Goal: Task Accomplishment & Management: Manage account settings

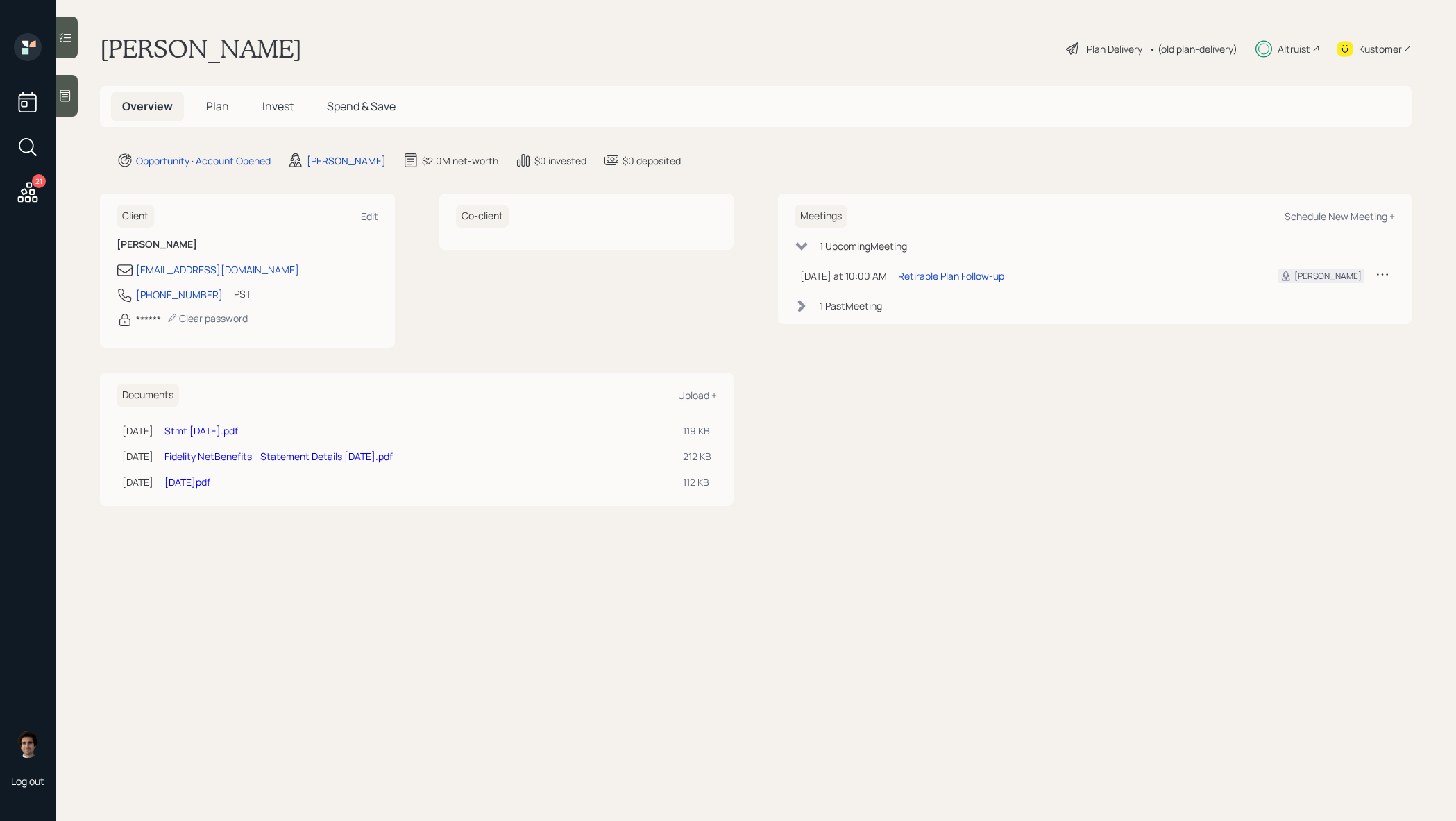
click at [29, 196] on icon at bounding box center [27, 192] width 25 height 25
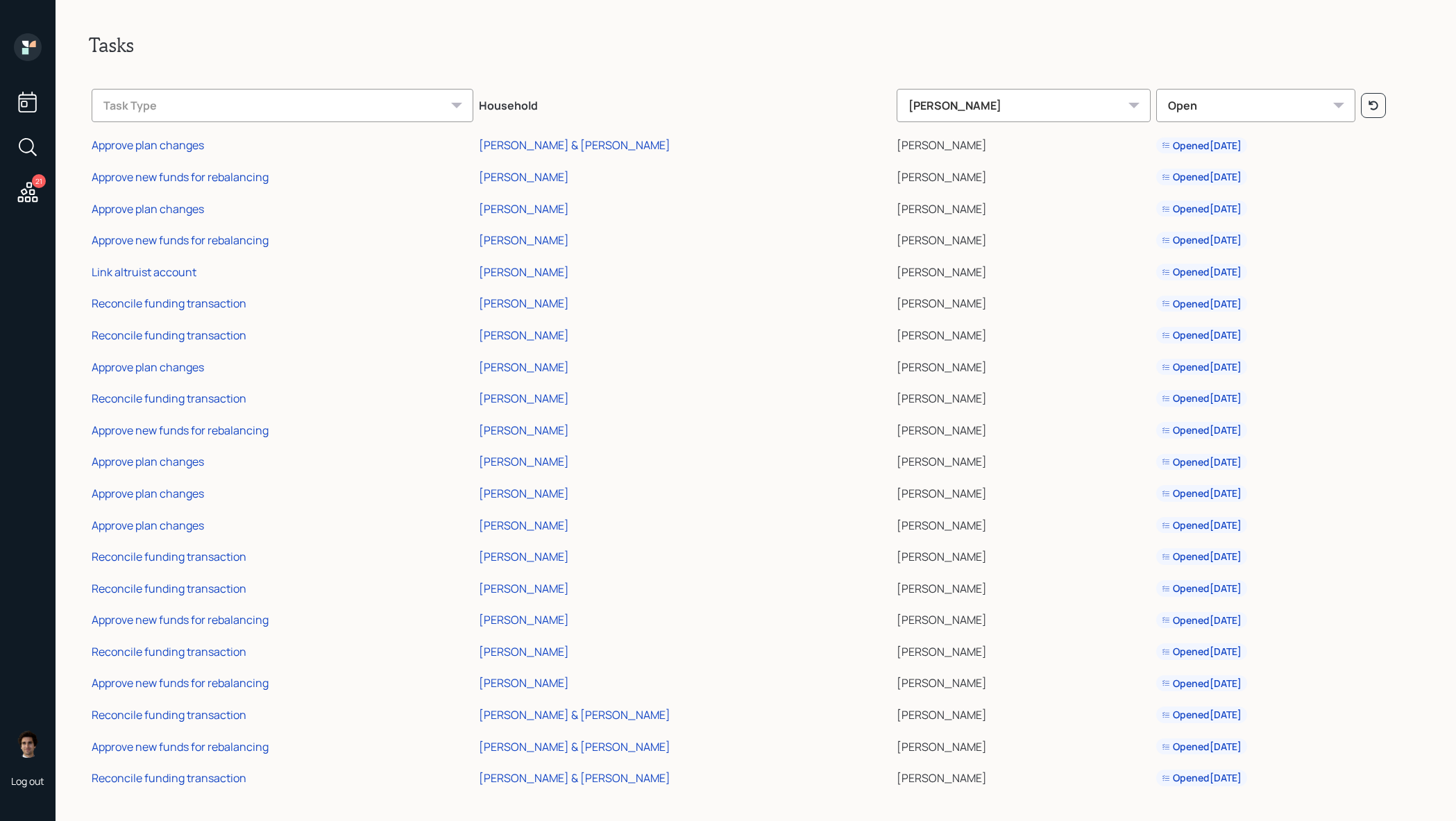
click at [27, 90] on icon at bounding box center [27, 102] width 25 height 25
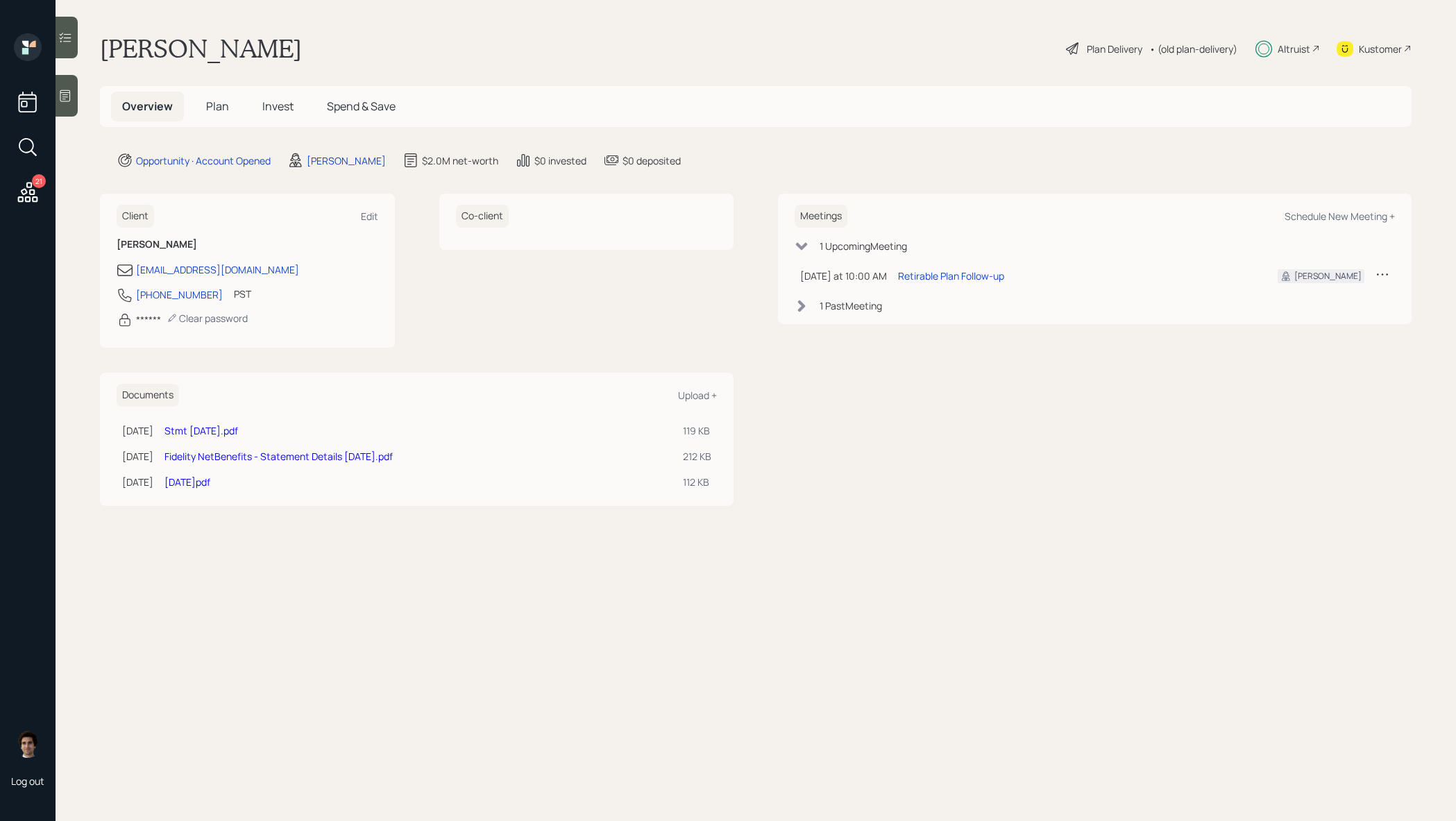
click at [267, 109] on span "Invest" at bounding box center [278, 106] width 31 height 15
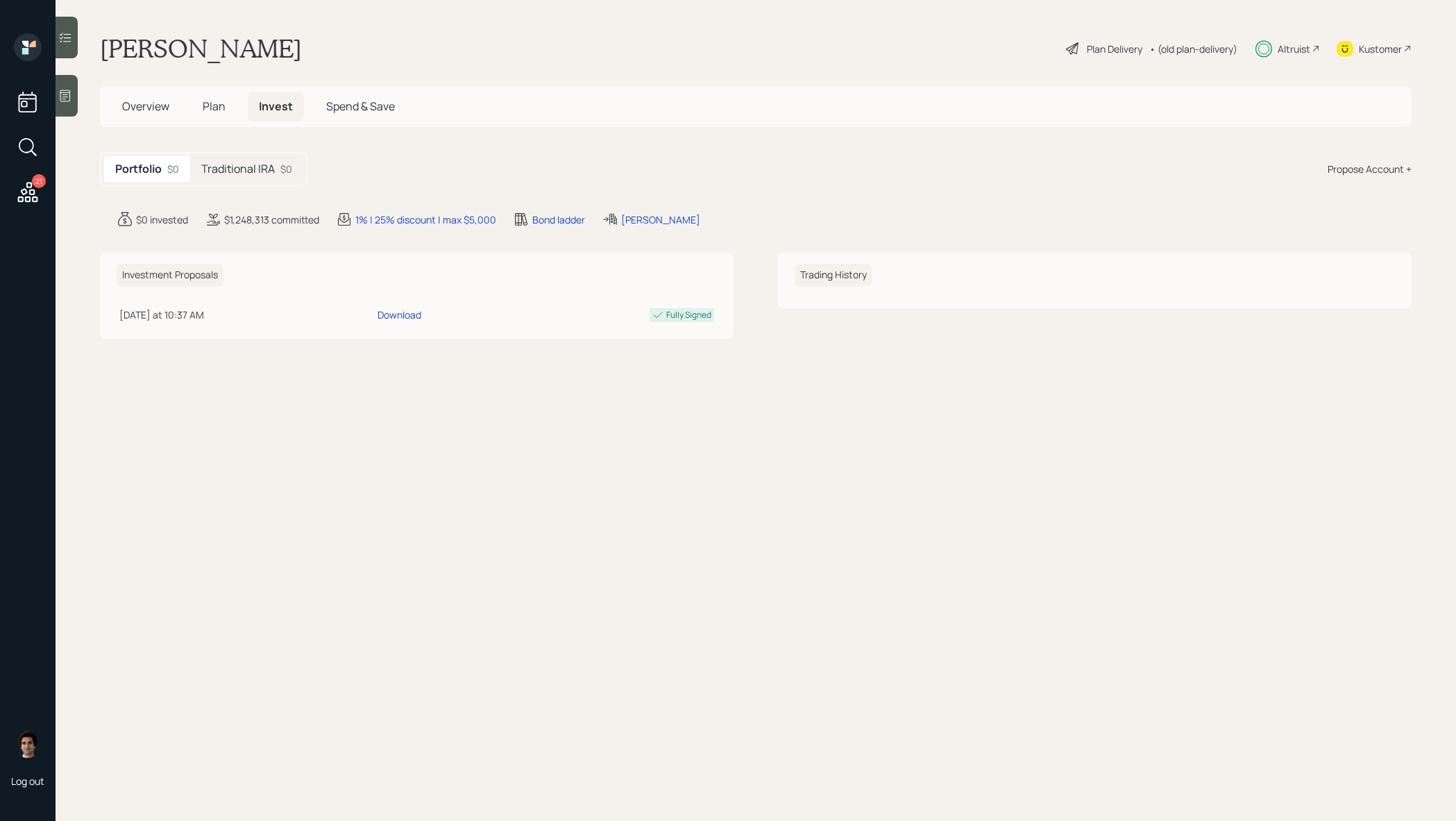
click at [247, 163] on h5 "Traditional IRA" at bounding box center [238, 169] width 74 height 13
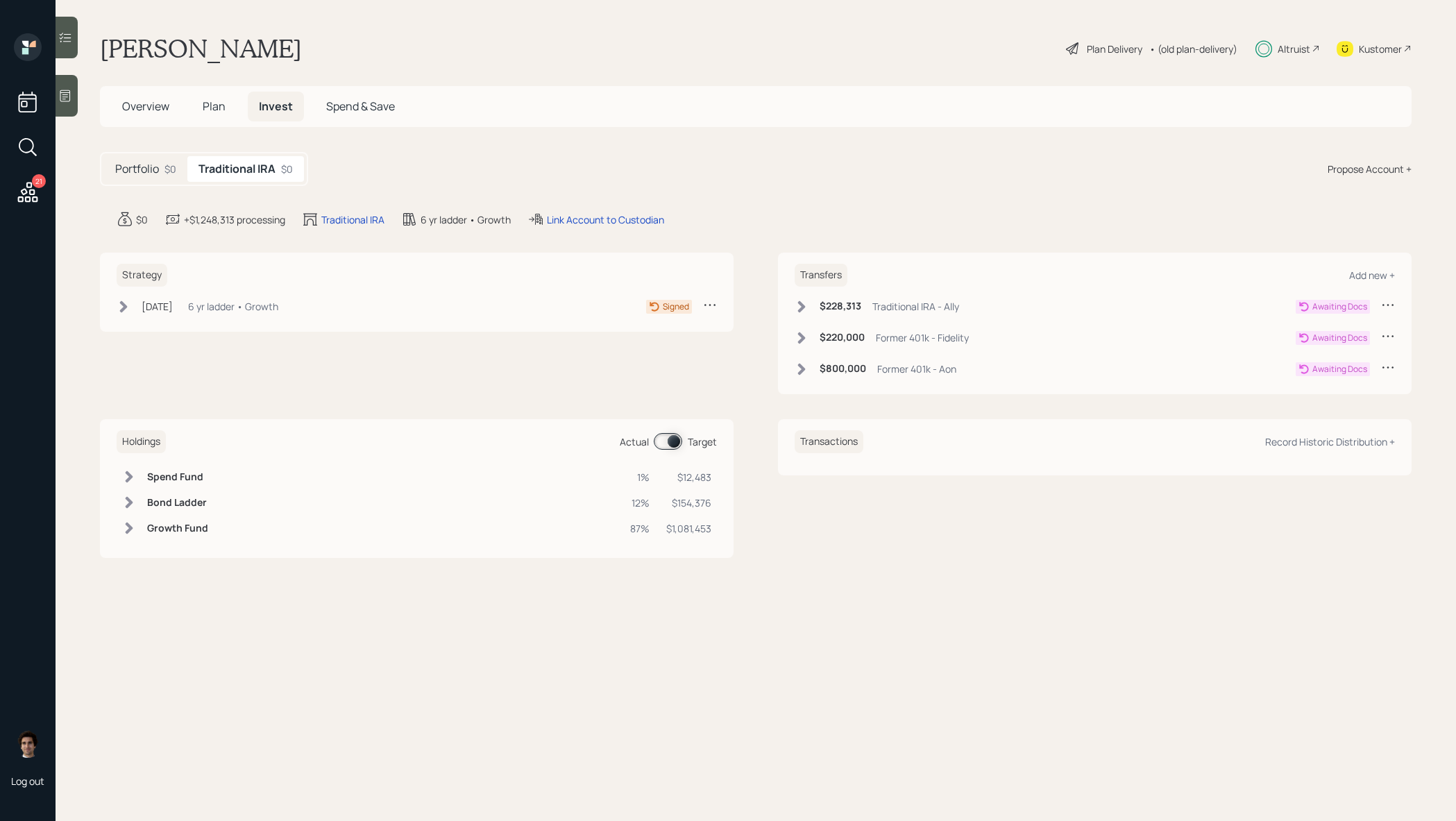
click at [835, 303] on h6 "$228,313" at bounding box center [841, 306] width 42 height 12
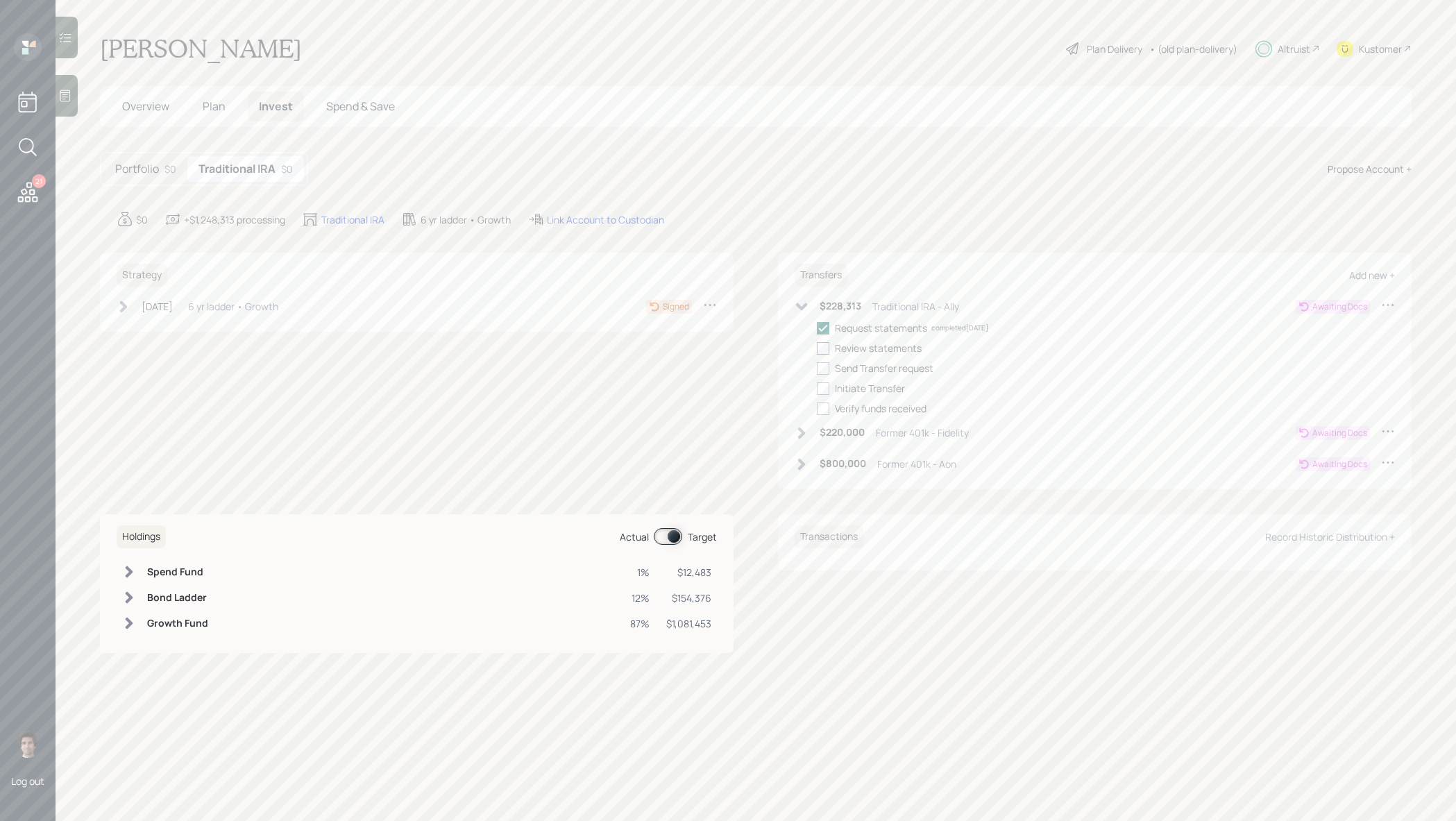
click at [829, 342] on div at bounding box center [823, 348] width 12 height 12
click at [817, 348] on input "checkbox" at bounding box center [816, 348] width 1 height 1
checkbox input "true"
click at [859, 427] on h6 "$220,000" at bounding box center [842, 432] width 45 height 12
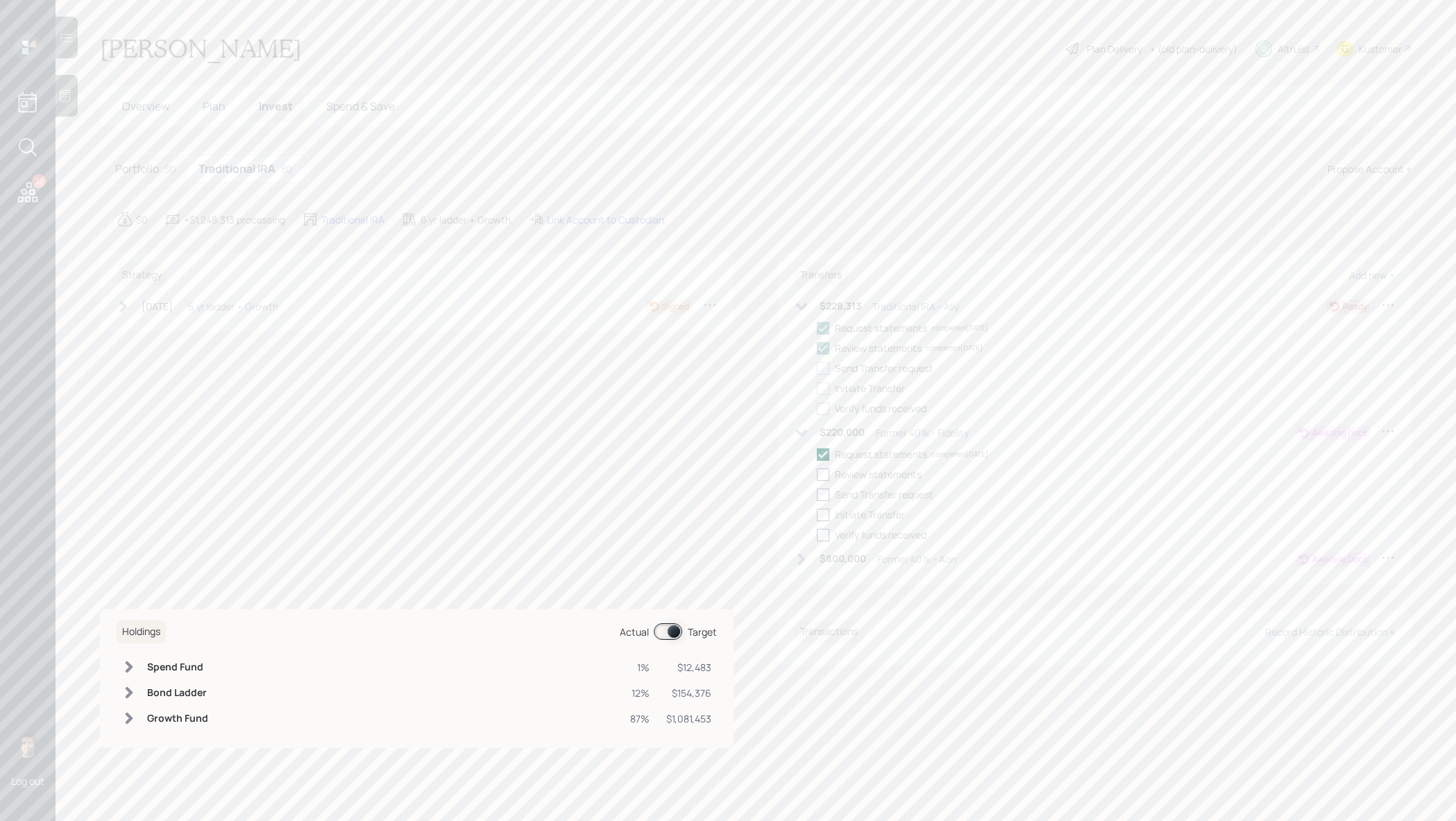
click at [847, 471] on div "Review statements" at bounding box center [878, 474] width 87 height 14
click at [828, 478] on div at bounding box center [823, 474] width 12 height 12
click at [817, 475] on input "checkbox" at bounding box center [816, 474] width 1 height 1
checkbox input "true"
click at [810, 562] on div "$800,000 Former 401k - Aon" at bounding box center [875, 559] width 162 height 17
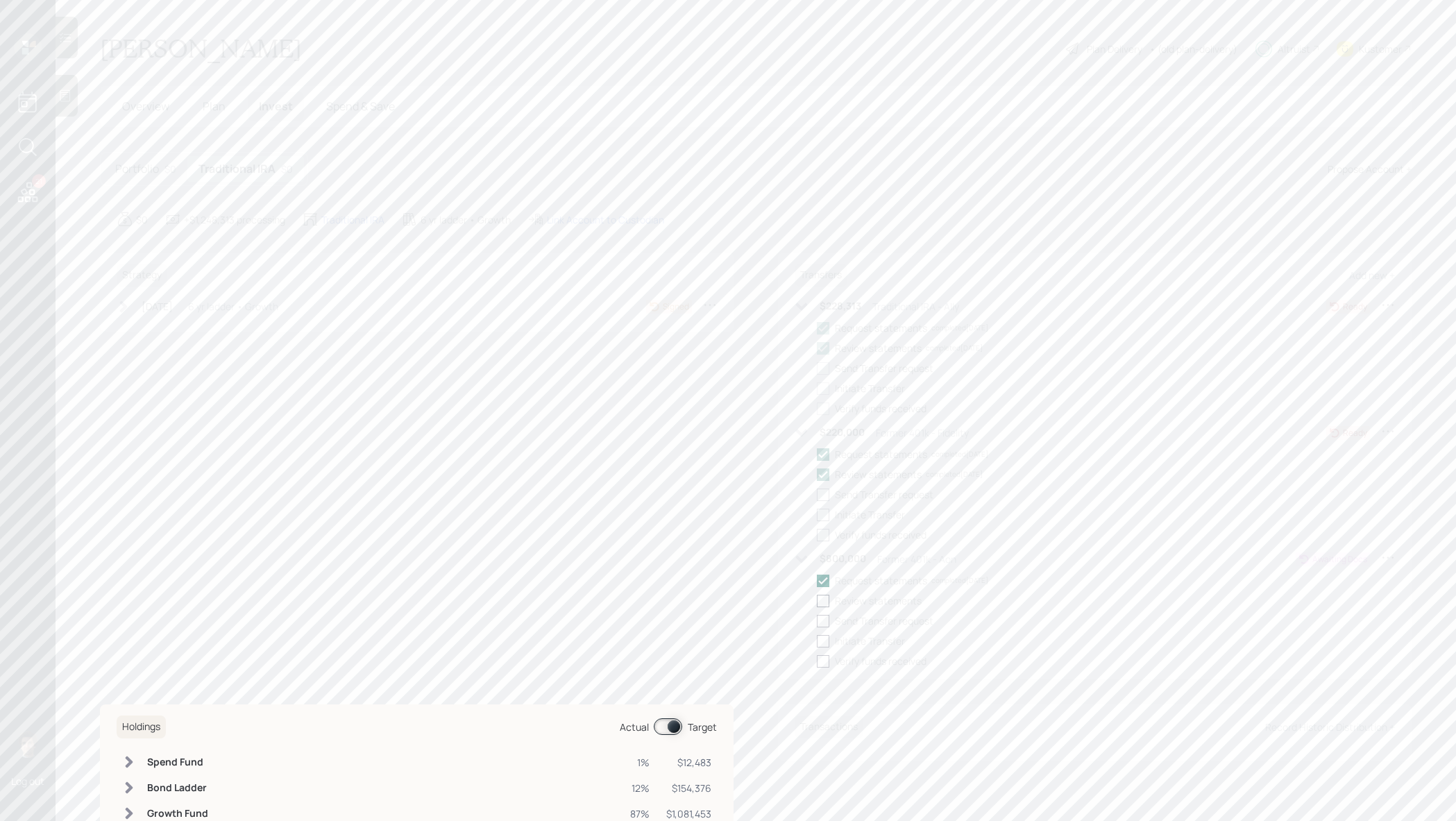
click at [828, 601] on div at bounding box center [823, 601] width 12 height 12
click at [817, 601] on input "checkbox" at bounding box center [816, 600] width 1 height 1
checkbox input "true"
click at [200, 316] on div "[DATE] [DATE] 3:47 PM EDT 6 yr ladder • Growth Signed" at bounding box center [416, 309] width 600 height 23
click at [200, 313] on div "[DATE] [DATE] 3:47 PM EDT 6 yr ladder • Growth" at bounding box center [197, 306] width 162 height 17
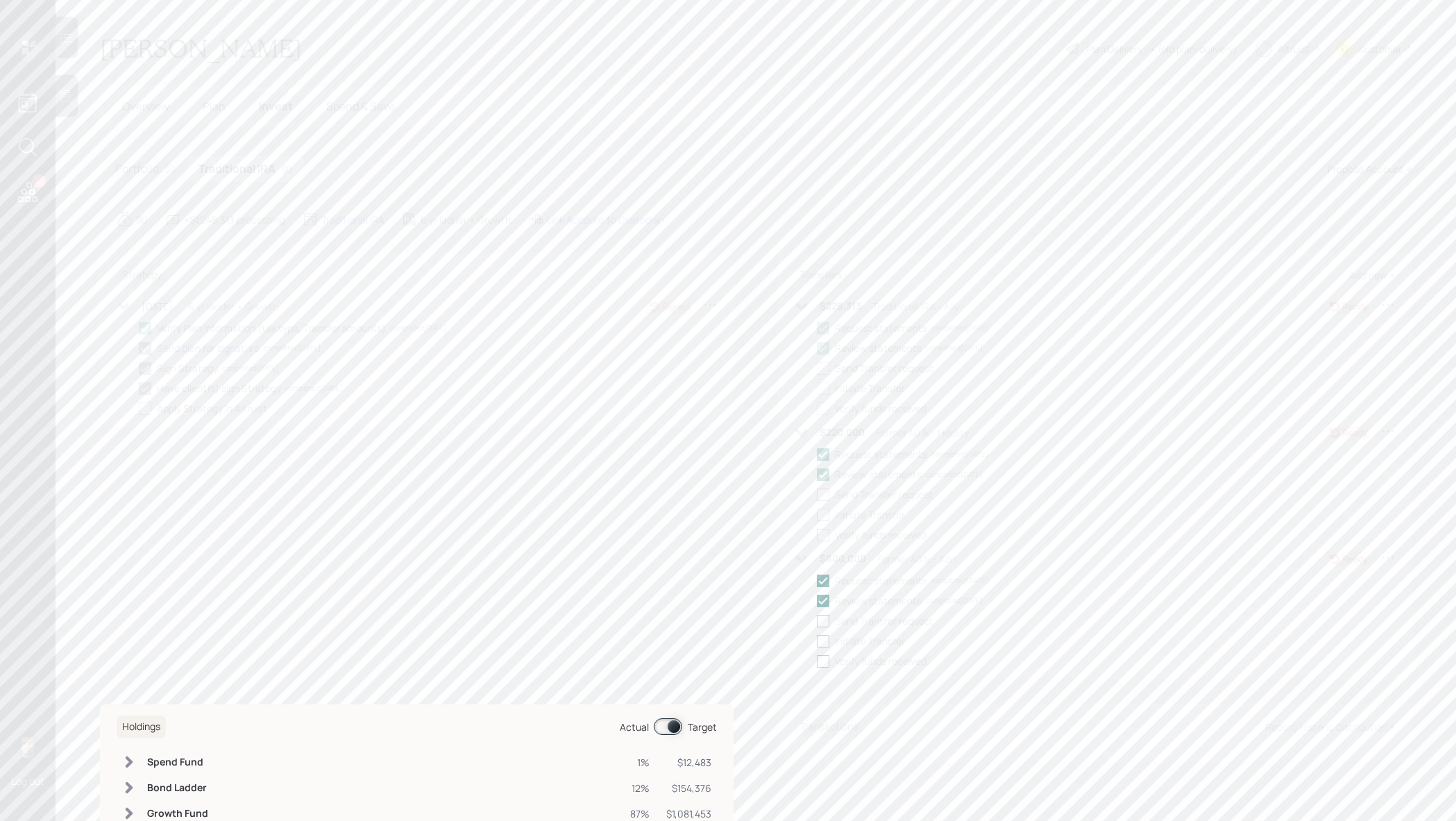
click at [145, 412] on div at bounding box center [145, 408] width 12 height 12
click at [139, 408] on input "checkbox" at bounding box center [138, 408] width 1 height 1
checkbox input "true"
click at [20, 192] on icon at bounding box center [27, 192] width 25 height 25
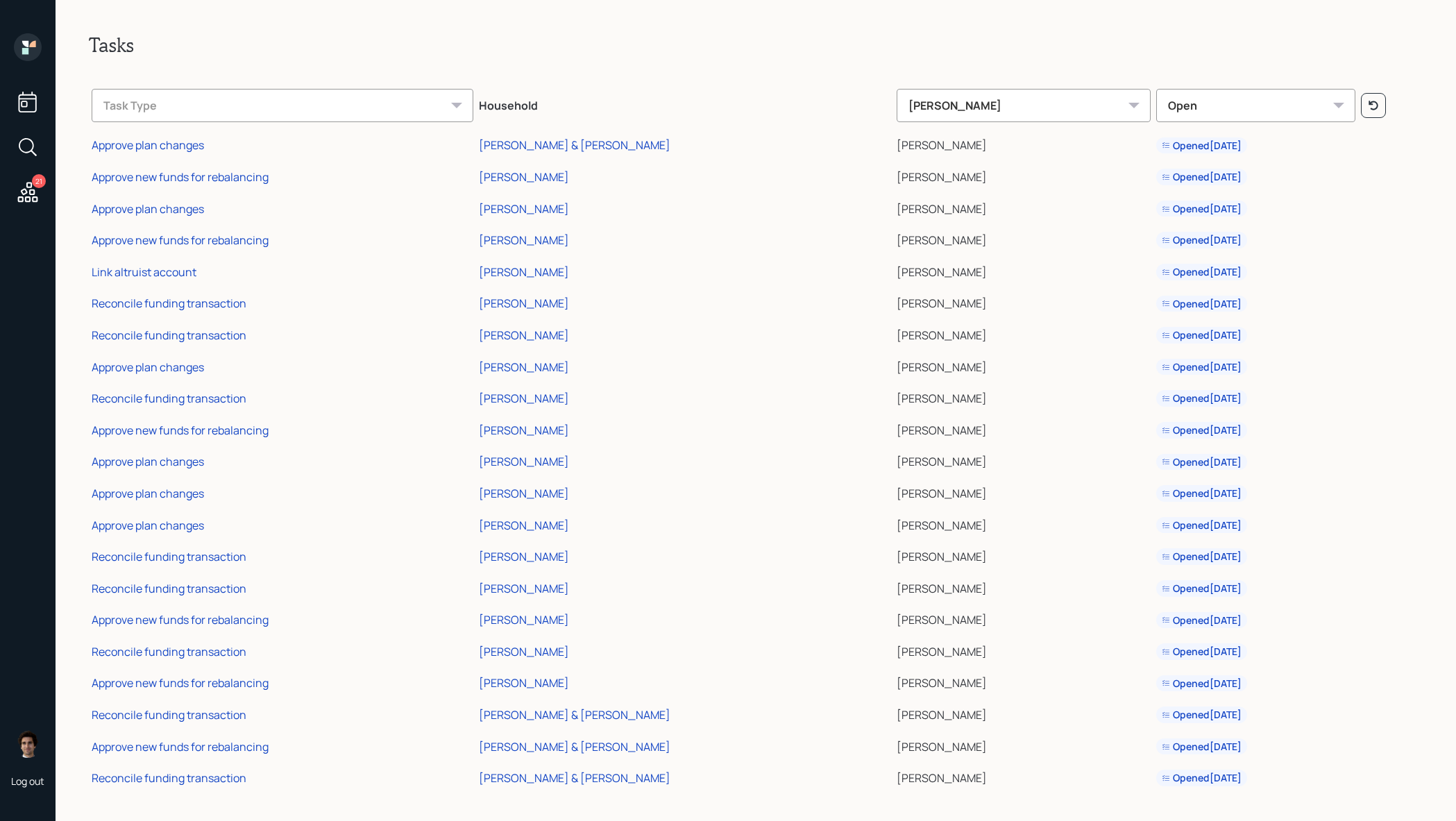
scroll to position [4, 0]
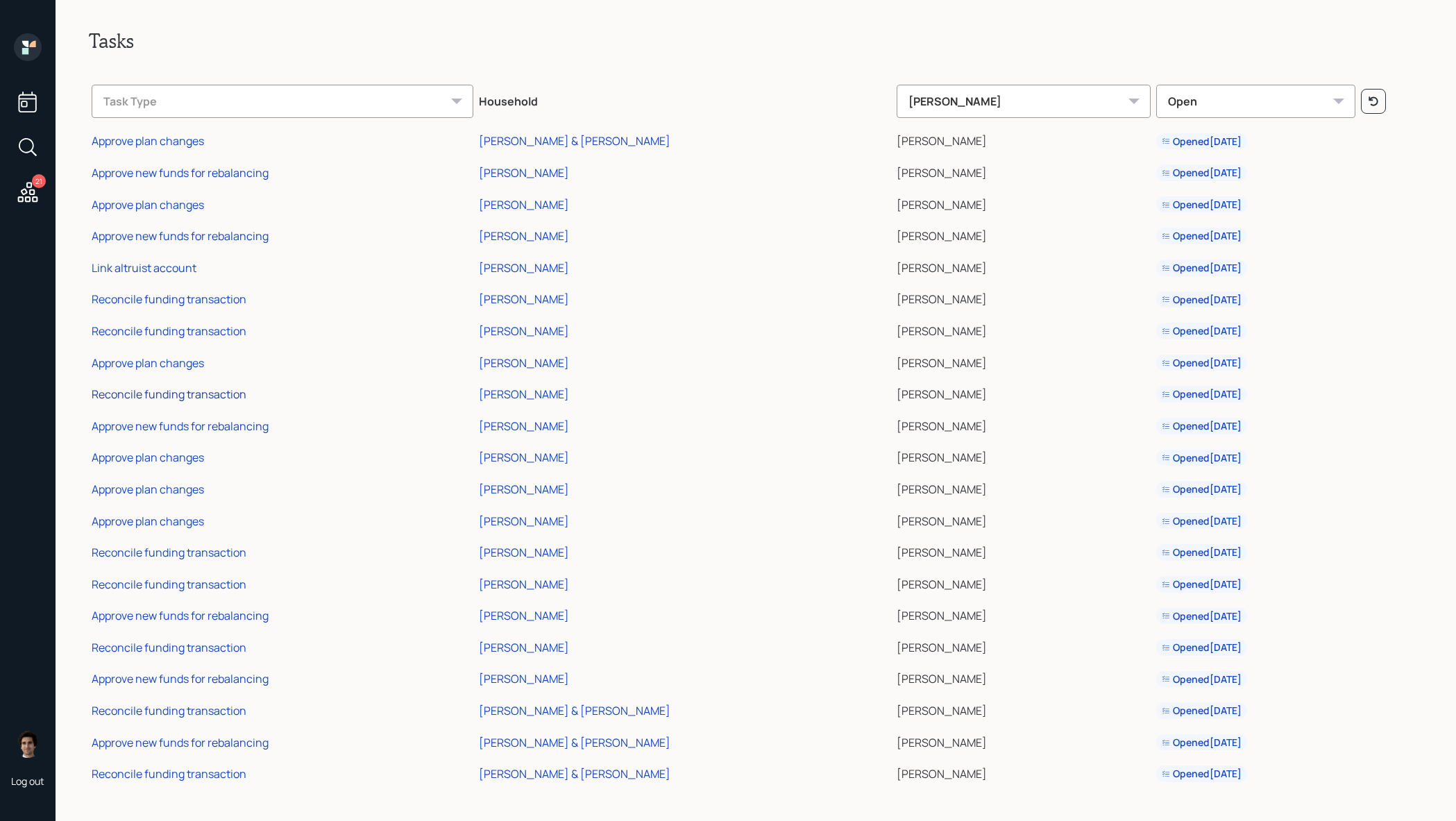
click at [216, 399] on div "Reconcile funding transaction" at bounding box center [169, 394] width 155 height 15
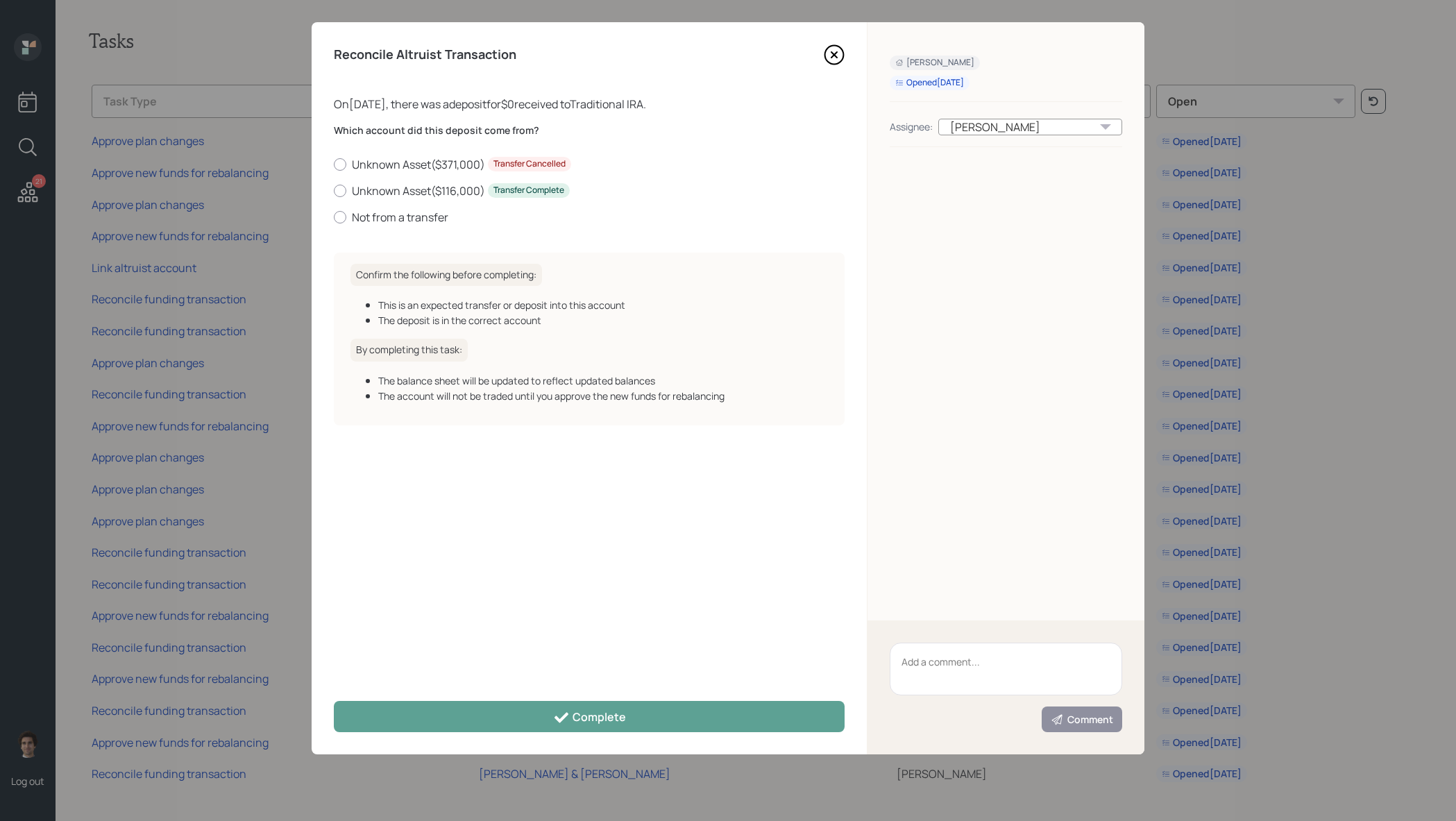
click at [406, 226] on div "Which account did this deposit come from? Unknown Asset ( $371,000 ) Transfer C…" at bounding box center [589, 182] width 510 height 118
click at [408, 222] on label "Not from a transfer" at bounding box center [589, 217] width 510 height 15
click at [334, 217] on input "Not from a transfer" at bounding box center [333, 216] width 1 height 1
radio input "true"
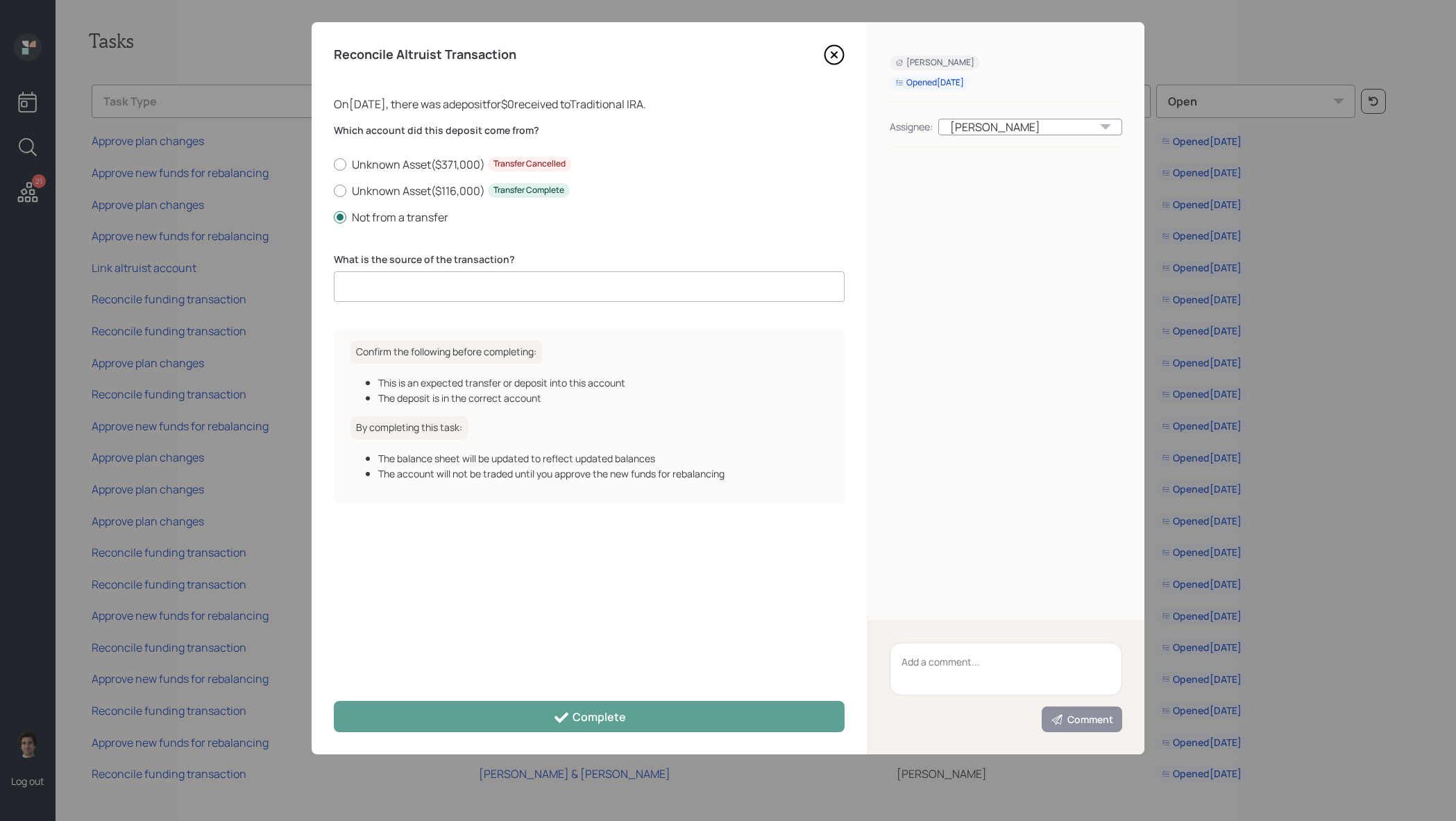
click at [469, 295] on input at bounding box center [589, 286] width 510 height 30
type input "A"
type input "ACAT journal"
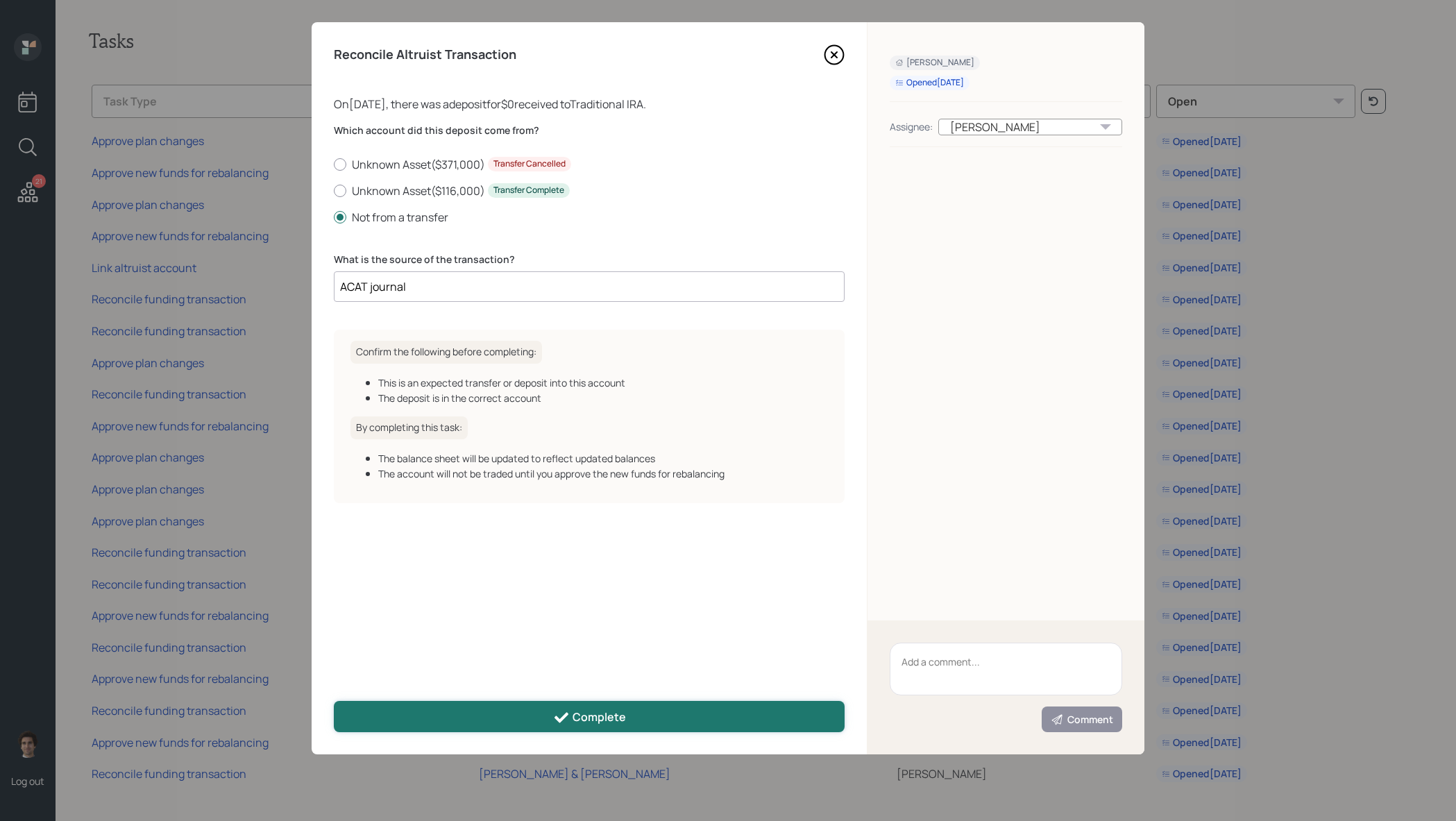
click at [656, 710] on button "Complete" at bounding box center [589, 715] width 510 height 31
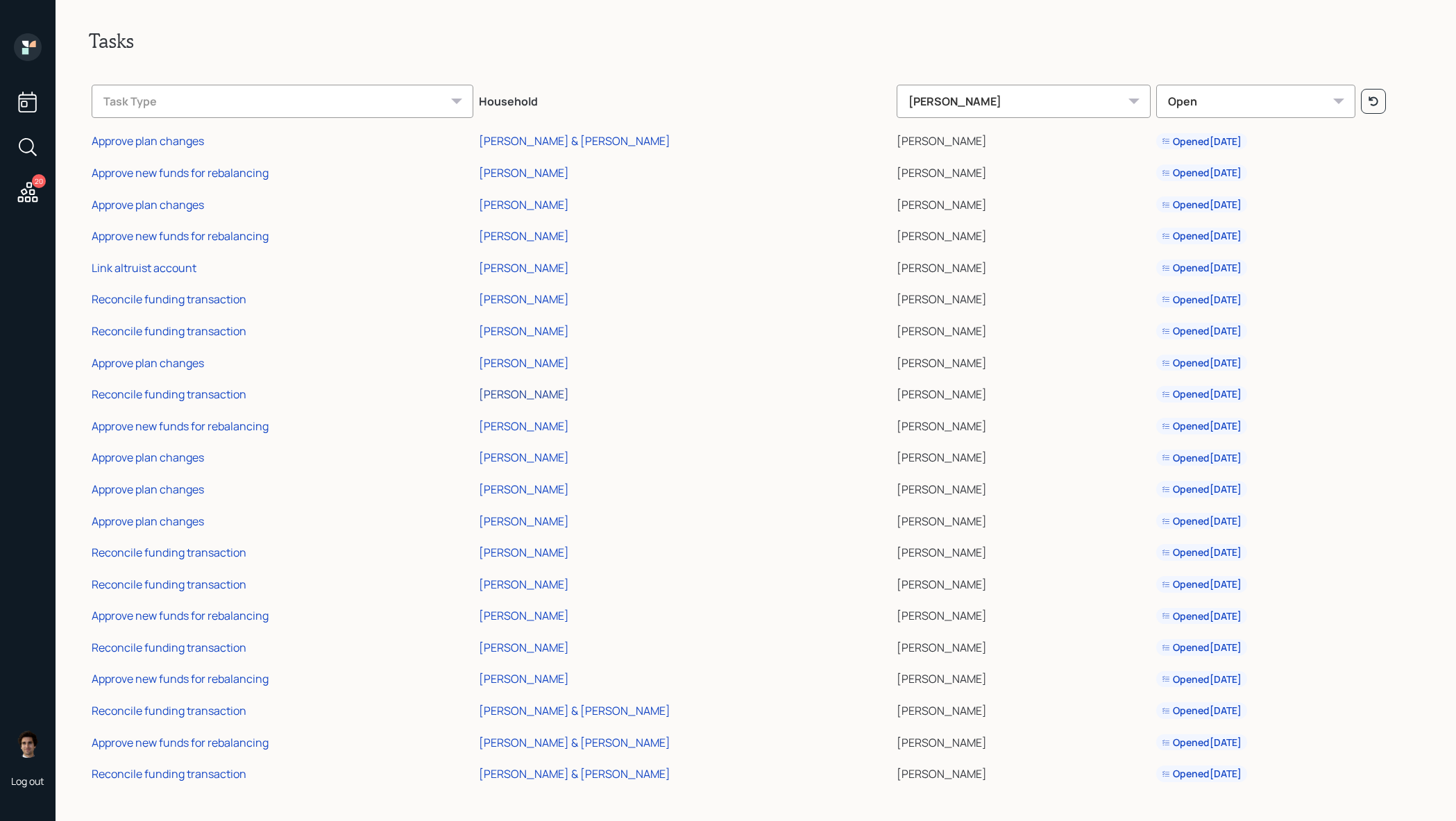
click at [547, 392] on div "[PERSON_NAME]" at bounding box center [523, 394] width 90 height 15
